Goal: Task Accomplishment & Management: Use online tool/utility

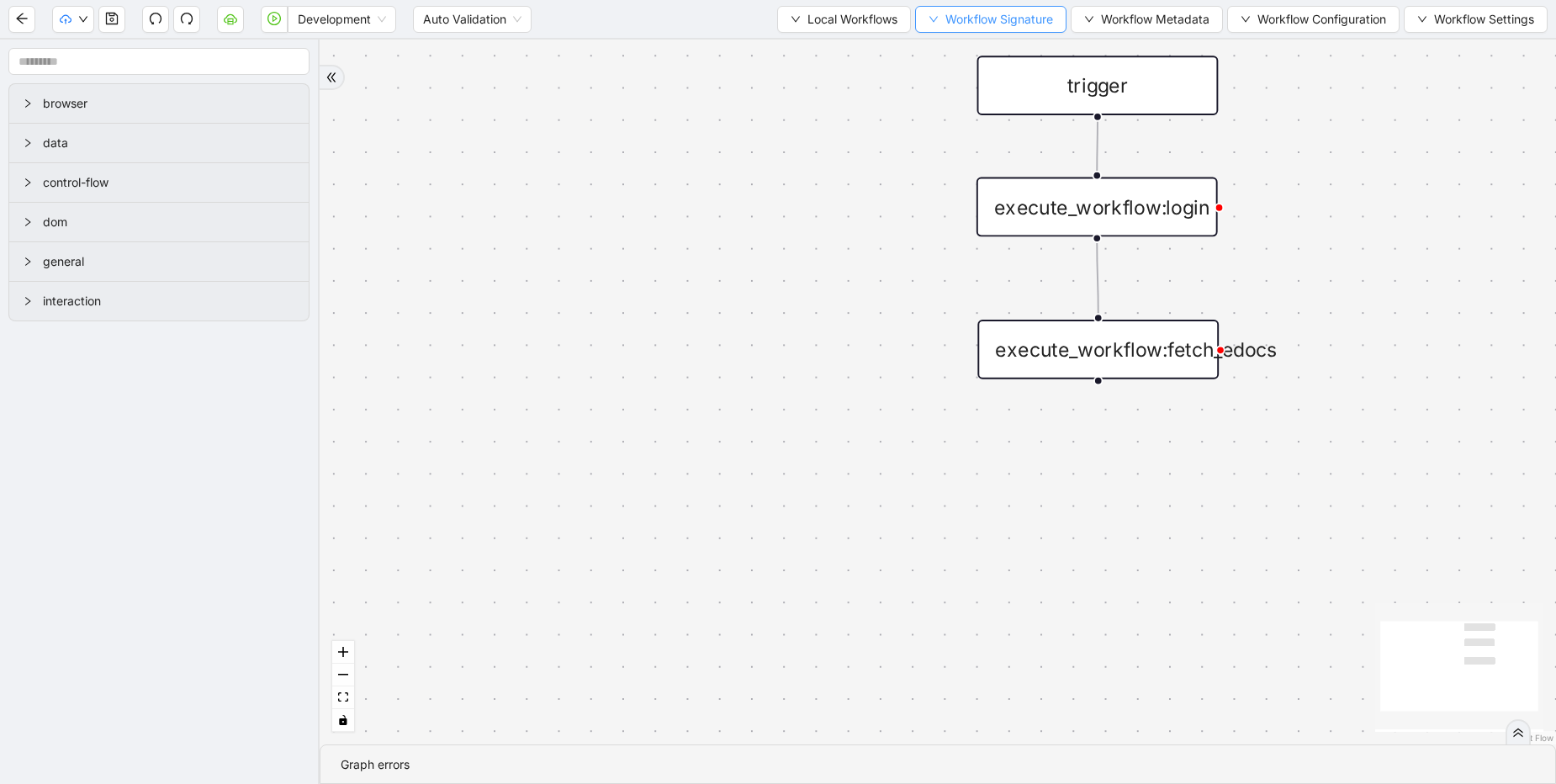
click at [980, 22] on span "Workflow Signature" at bounding box center [999, 19] width 107 height 18
click at [966, 132] on span "Defaults" at bounding box center [985, 133] width 113 height 18
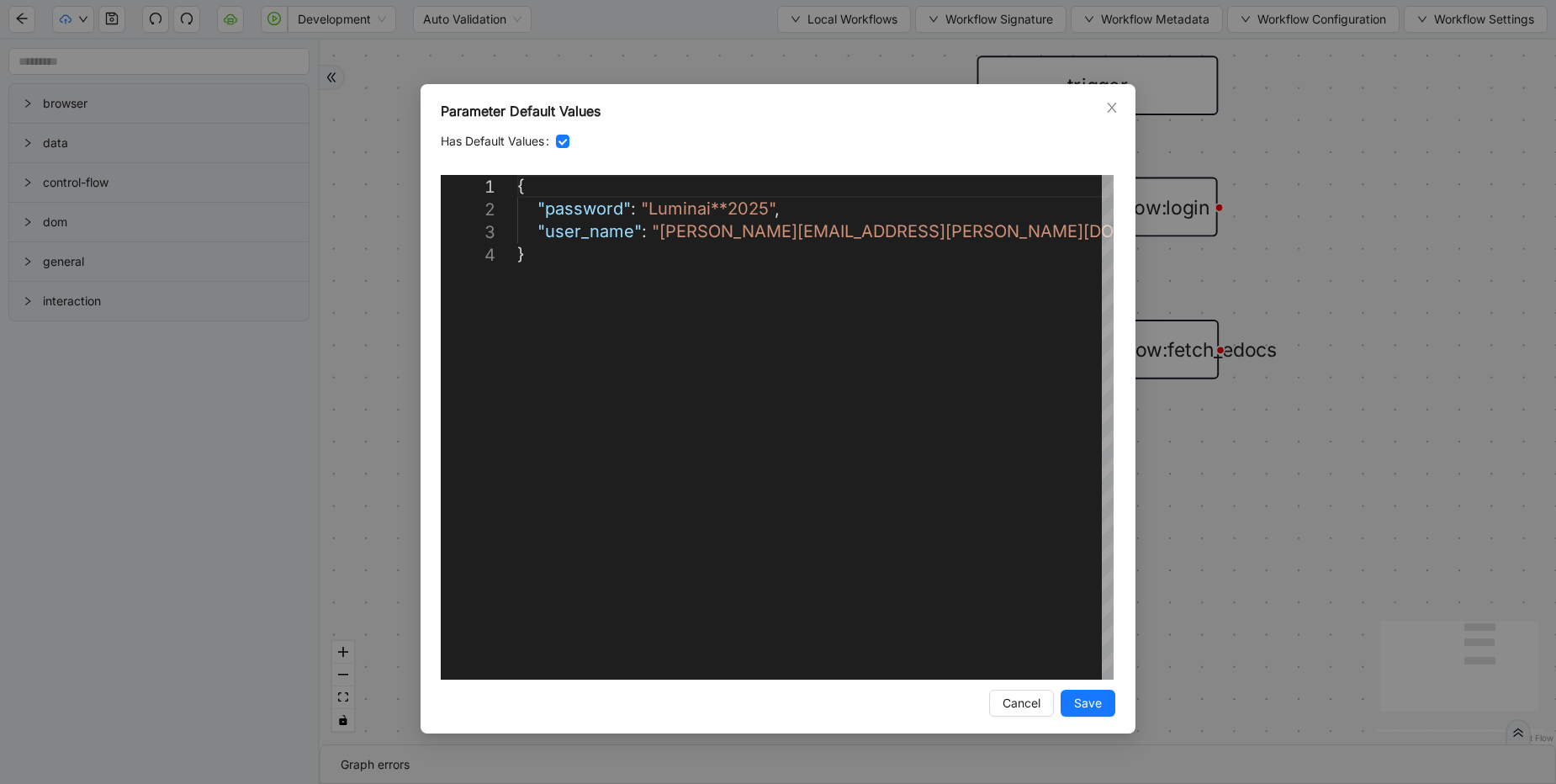
click at [737, 44] on div "**********" at bounding box center [778, 392] width 1556 height 784
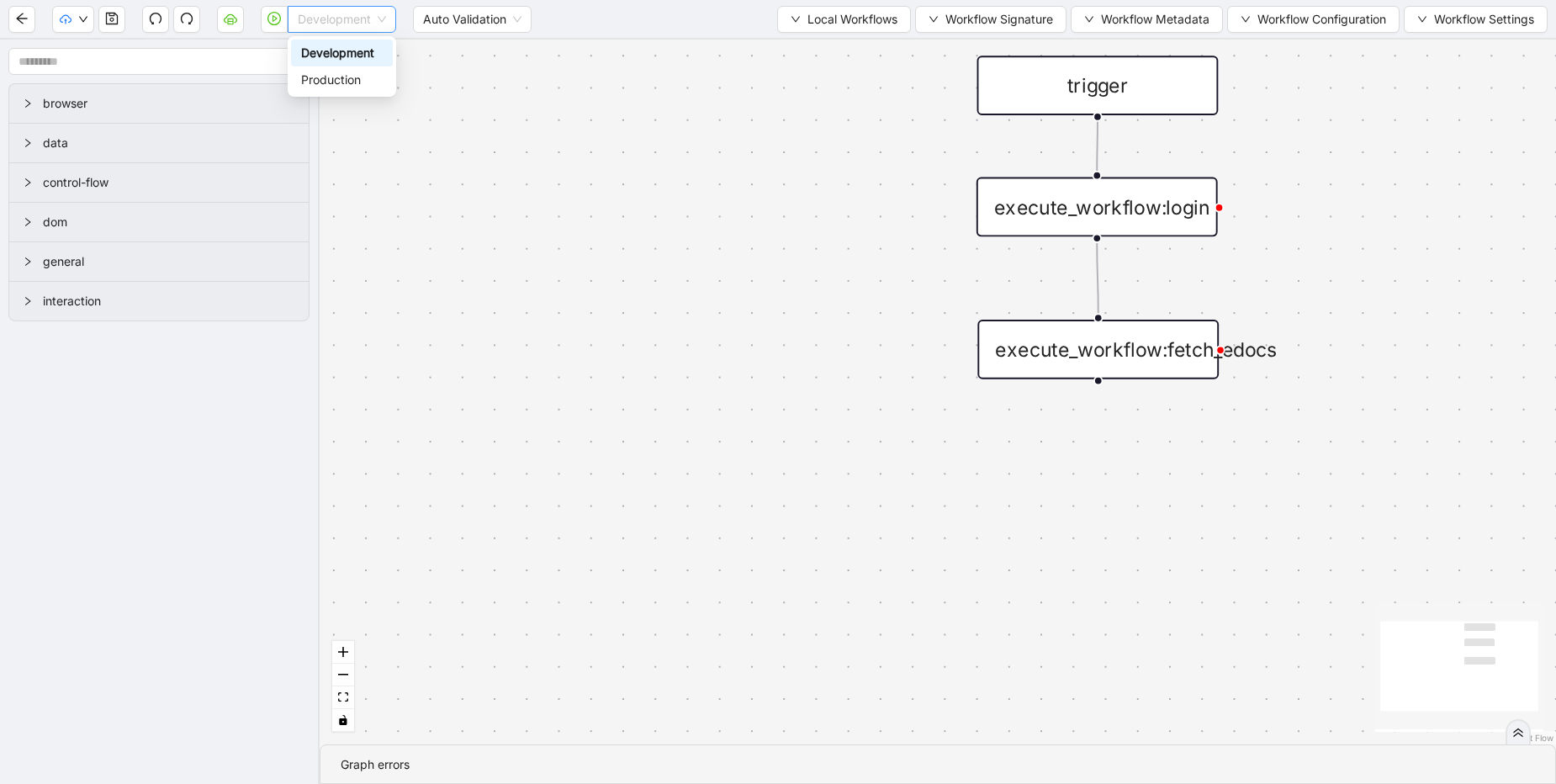
click at [347, 10] on span "Development" at bounding box center [341, 19] width 88 height 25
click at [353, 73] on div "Production" at bounding box center [342, 79] width 82 height 18
click at [977, 13] on span "Workflow Signature" at bounding box center [999, 19] width 107 height 18
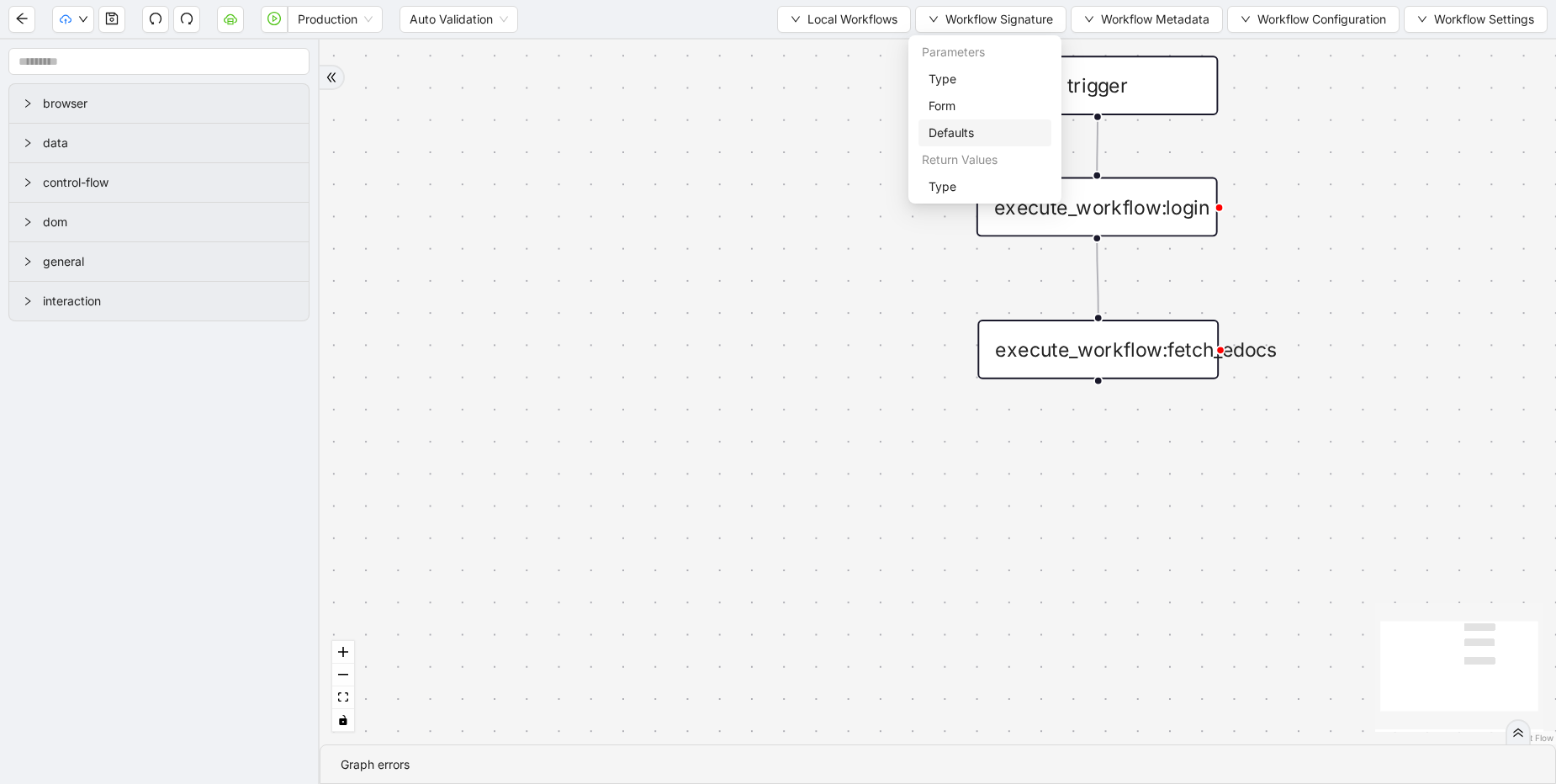
click at [952, 126] on span "Defaults" at bounding box center [985, 133] width 113 height 18
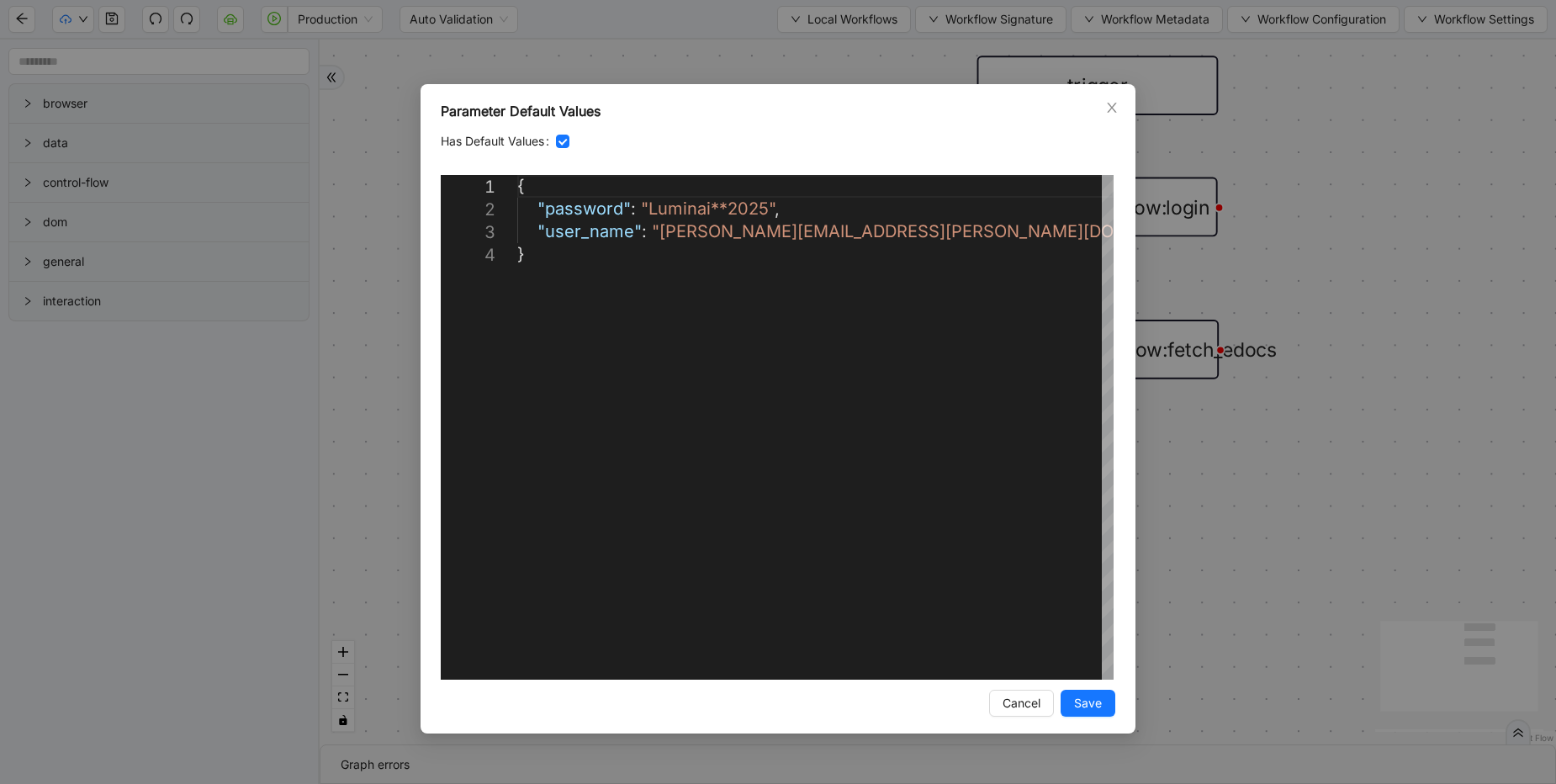
click at [668, 74] on div "**********" at bounding box center [778, 392] width 1556 height 784
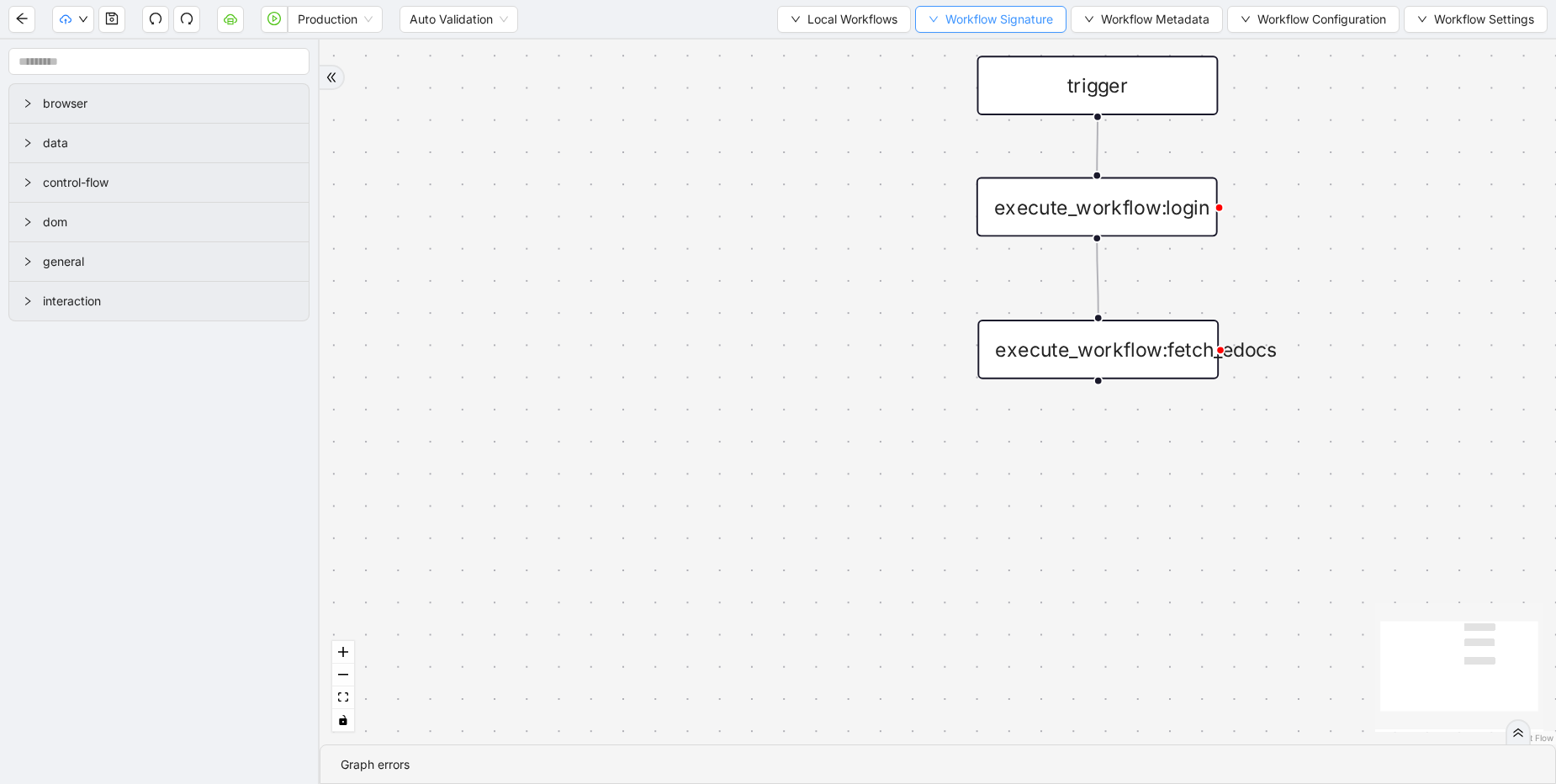
click at [980, 17] on span "Workflow Signature" at bounding box center [999, 19] width 107 height 18
click at [966, 126] on span "Defaults" at bounding box center [985, 133] width 113 height 18
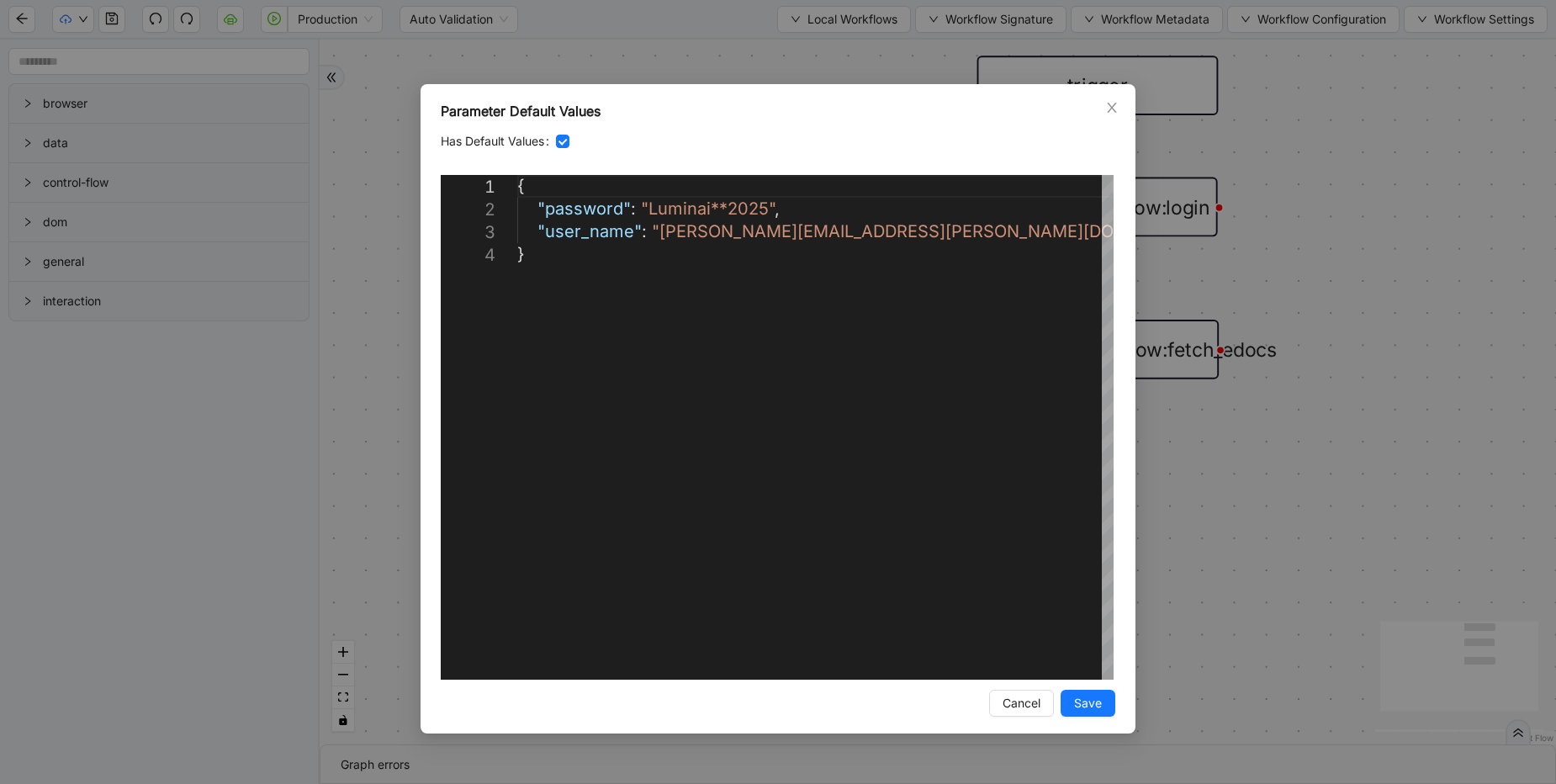
click at [699, 57] on div "**********" at bounding box center [778, 392] width 1556 height 784
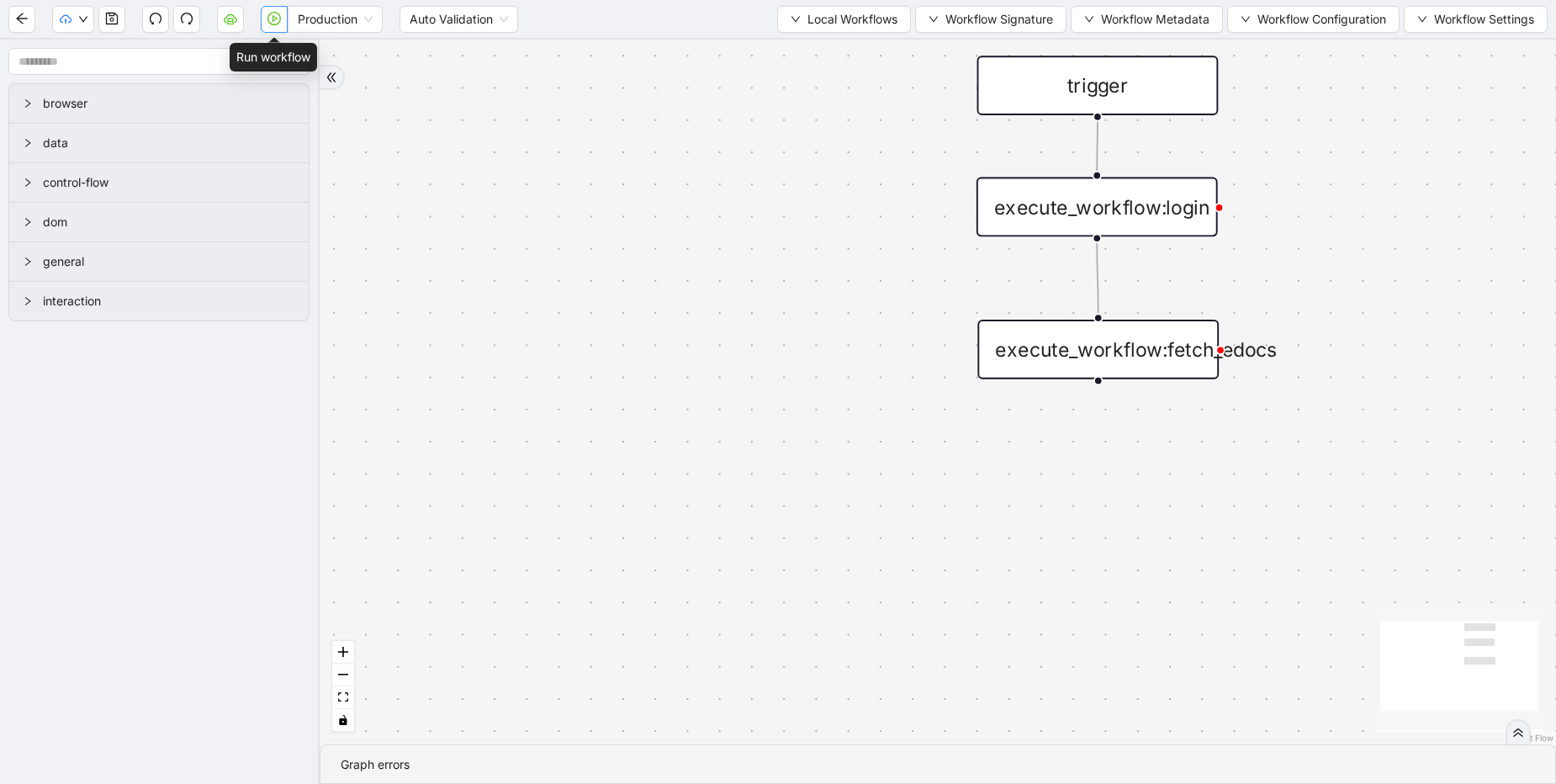
click at [278, 20] on icon "play-circle" at bounding box center [274, 18] width 13 height 13
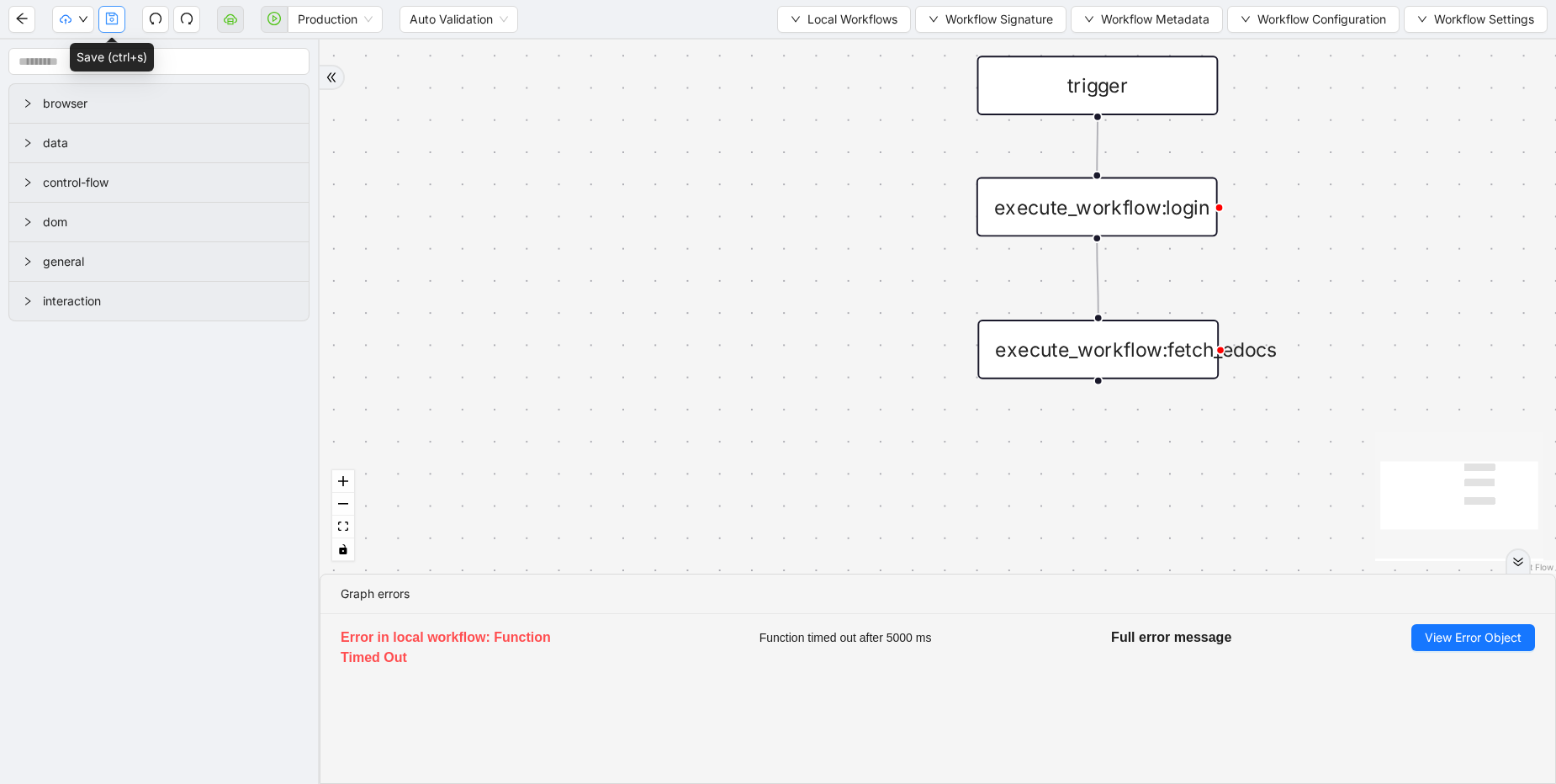
click at [118, 24] on icon "save" at bounding box center [112, 18] width 13 height 13
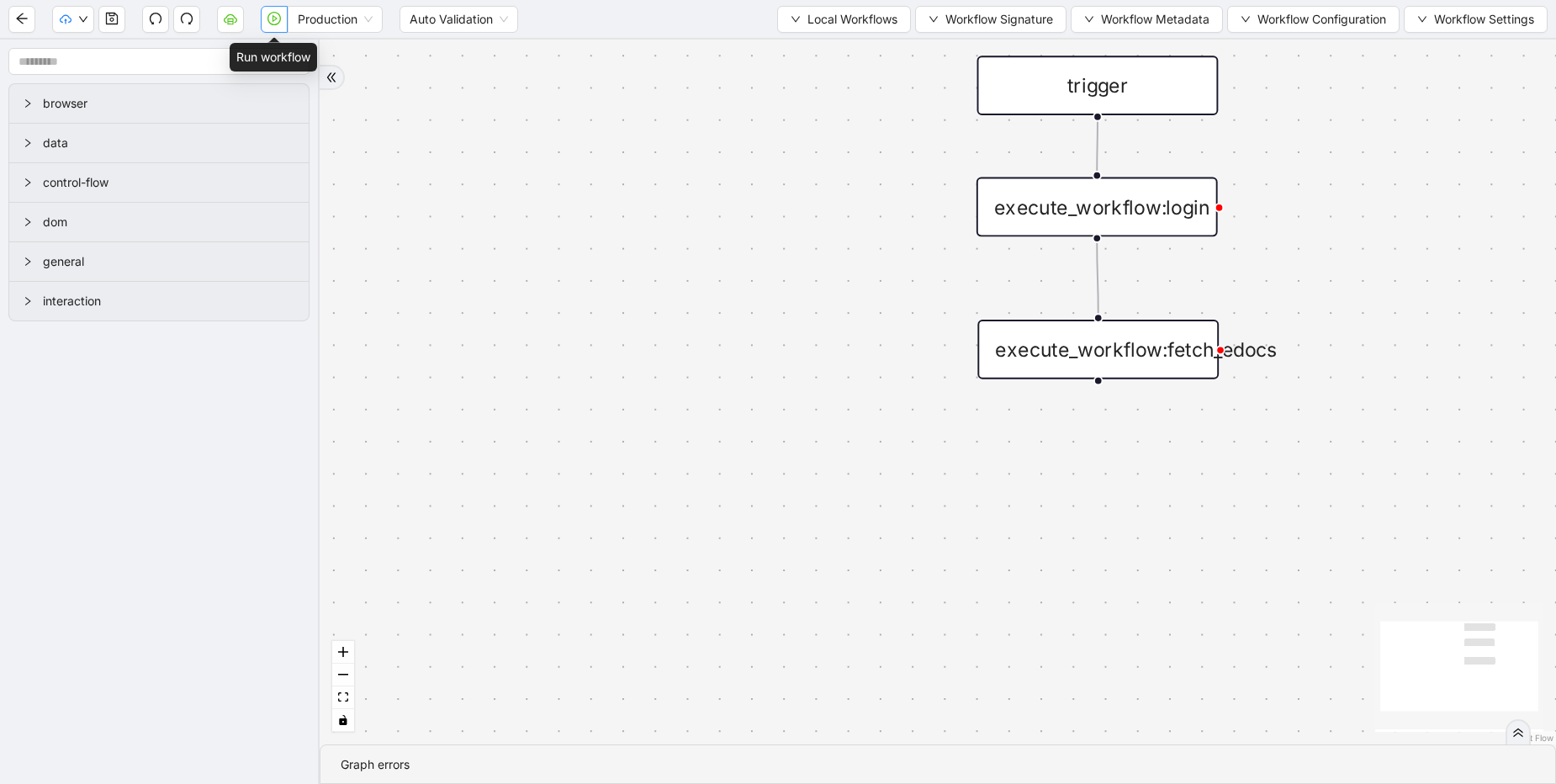
click at [274, 20] on icon "play-circle" at bounding box center [275, 18] width 5 height 7
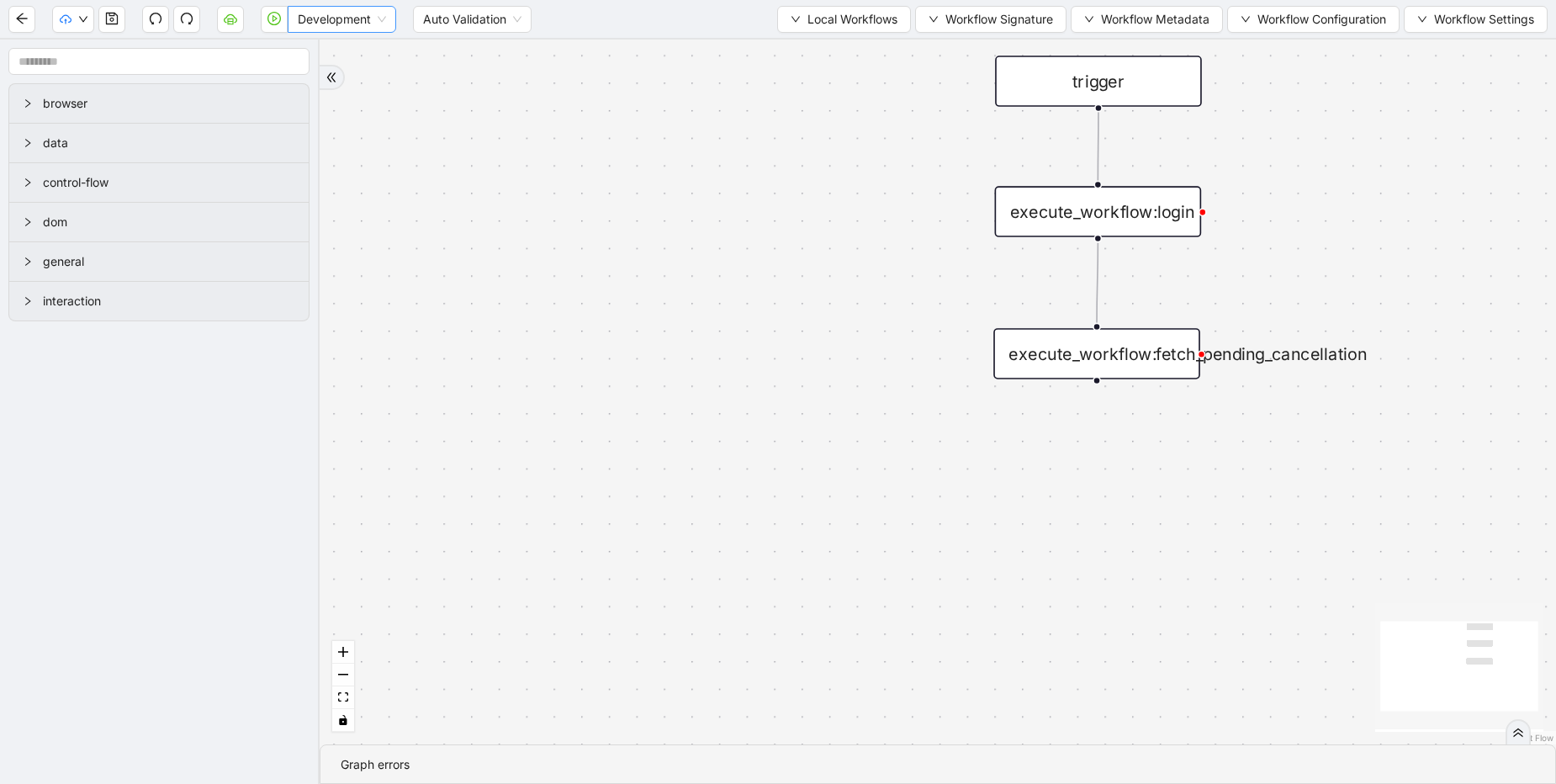
click at [371, 18] on span "Development" at bounding box center [341, 19] width 88 height 25
click at [360, 77] on div "Production" at bounding box center [342, 79] width 82 height 18
click at [1003, 19] on span "Workflow Signature" at bounding box center [999, 19] width 107 height 18
click at [953, 136] on span "Defaults" at bounding box center [985, 133] width 113 height 18
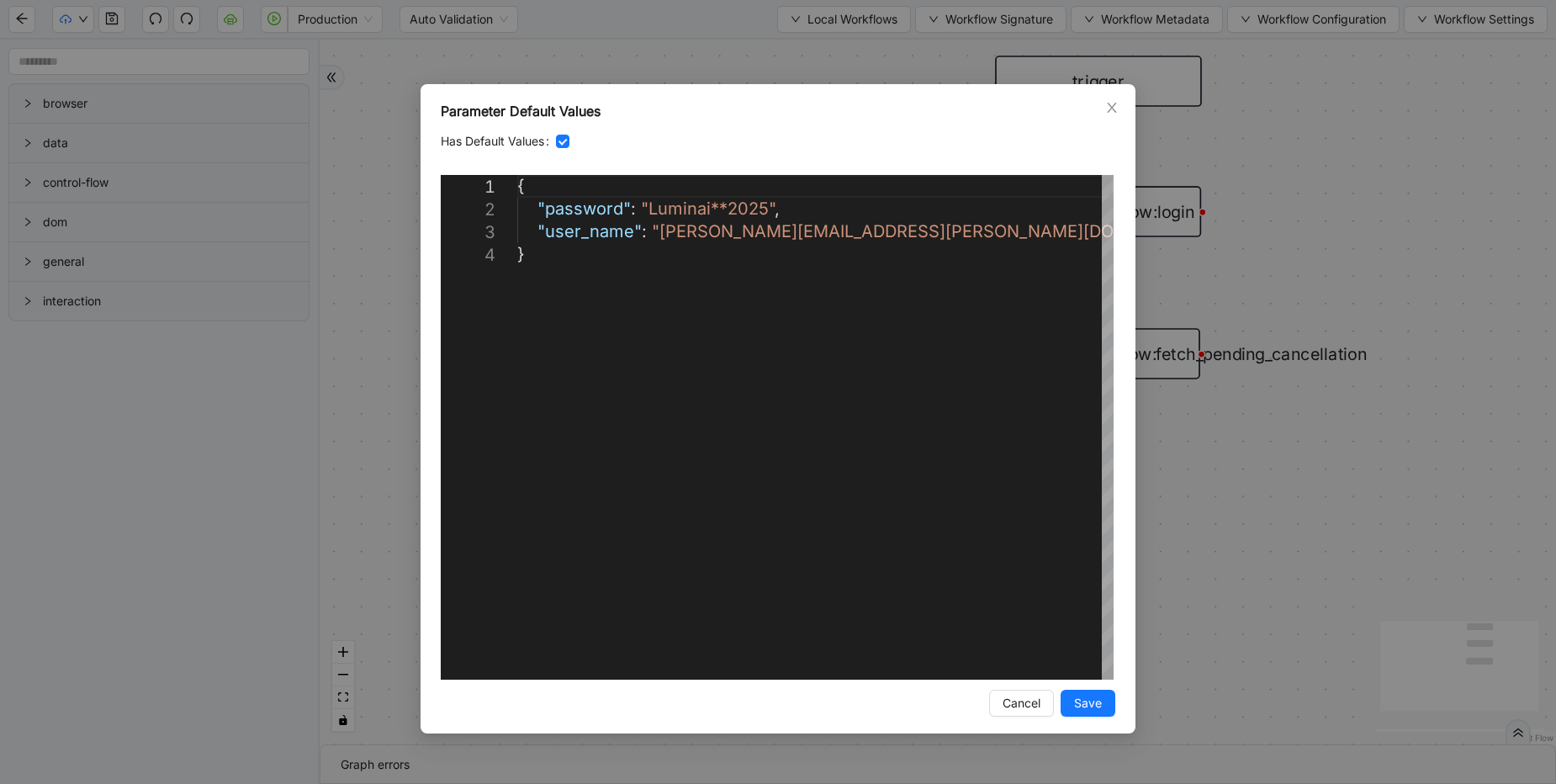
click at [764, 65] on div "**********" at bounding box center [778, 392] width 1556 height 784
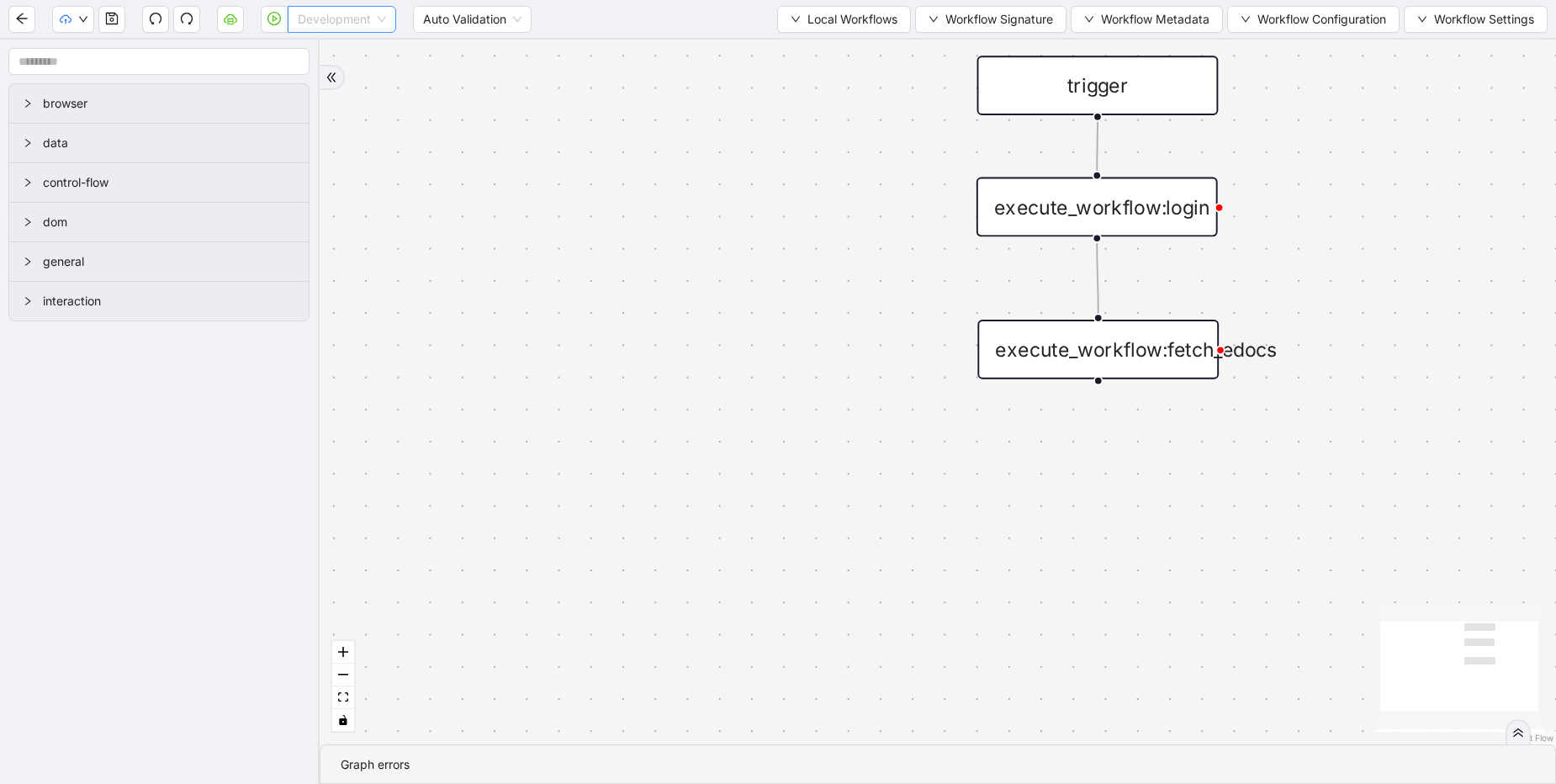
click at [308, 15] on span "Development" at bounding box center [341, 19] width 88 height 25
click at [326, 82] on div "Production" at bounding box center [342, 79] width 82 height 18
click at [283, 20] on button "button" at bounding box center [274, 19] width 27 height 27
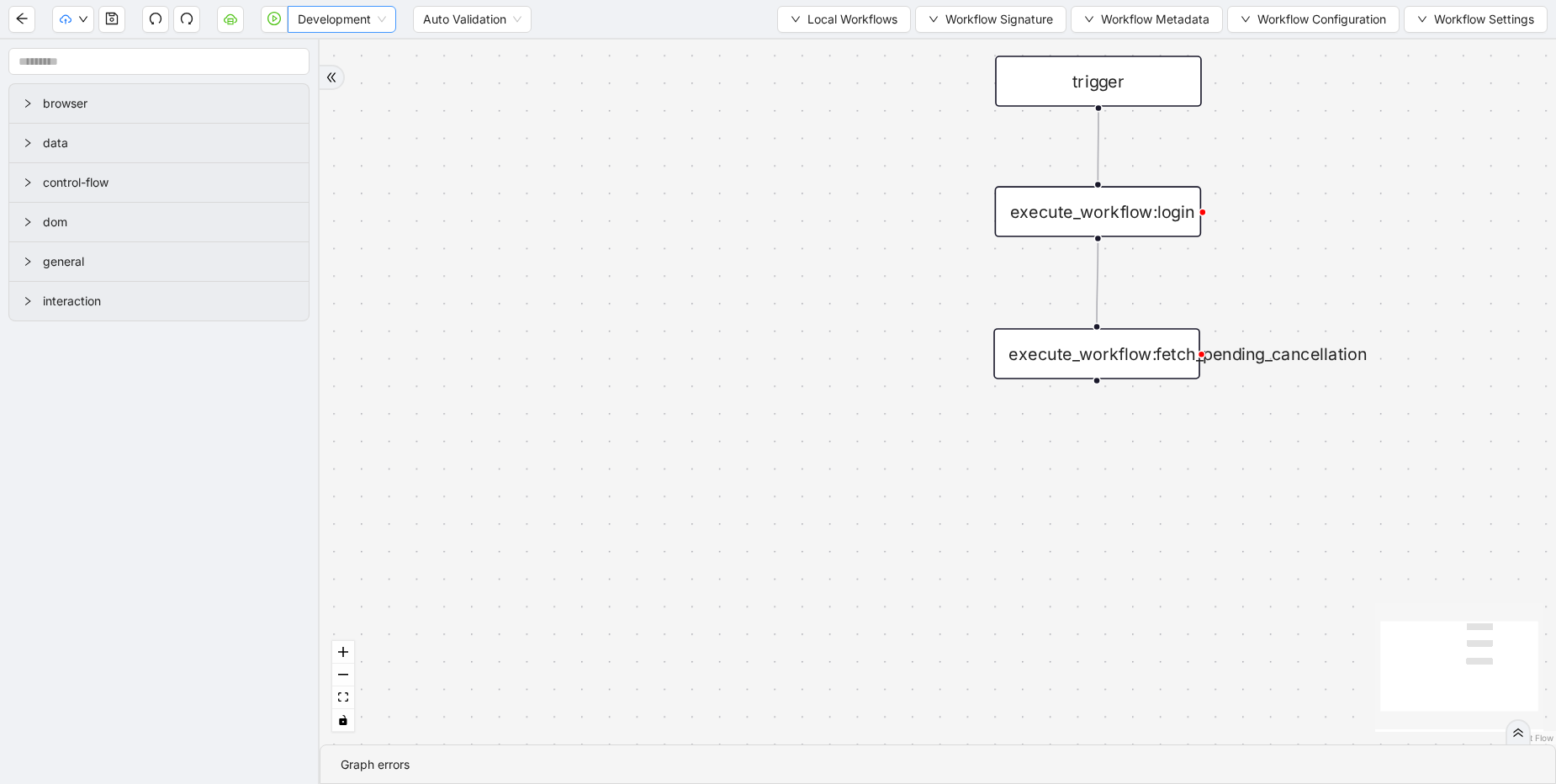
click at [307, 22] on span "Development" at bounding box center [341, 19] width 88 height 25
click at [324, 84] on div "Production" at bounding box center [342, 79] width 82 height 18
click at [279, 18] on icon "play-circle" at bounding box center [274, 18] width 13 height 13
